Goal: Navigation & Orientation: Find specific page/section

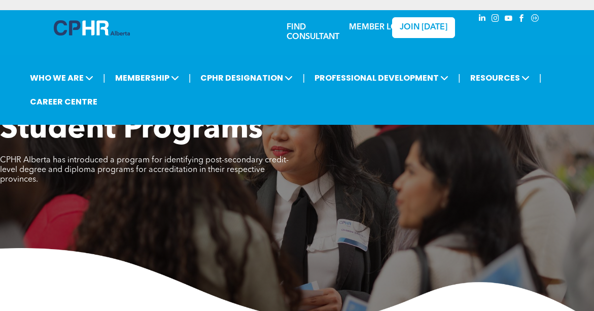
click at [377, 23] on link "MEMBER LOGIN" at bounding box center [380, 27] width 63 height 8
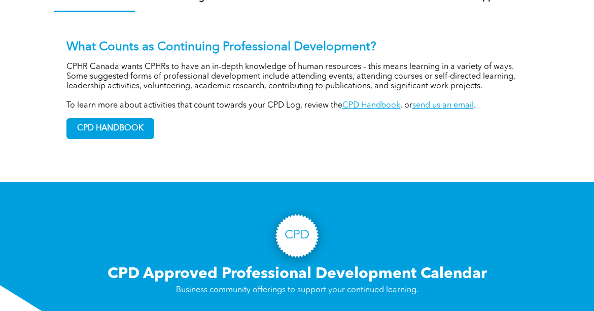
scroll to position [792, 0]
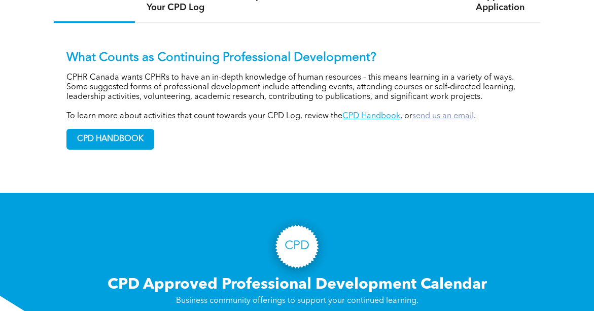
click at [450, 112] on link "send us an email" at bounding box center [442, 116] width 61 height 8
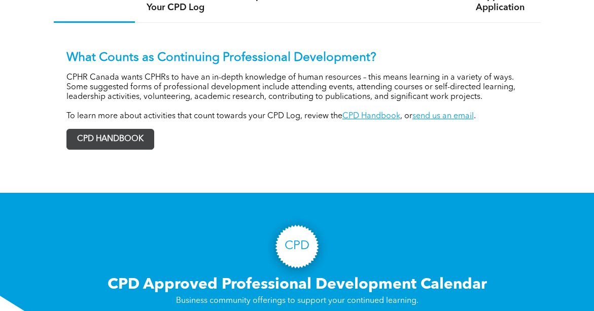
click at [109, 131] on span "CPD HANDBOOK" at bounding box center [110, 139] width 87 height 20
